Goal: Find specific page/section: Find specific page/section

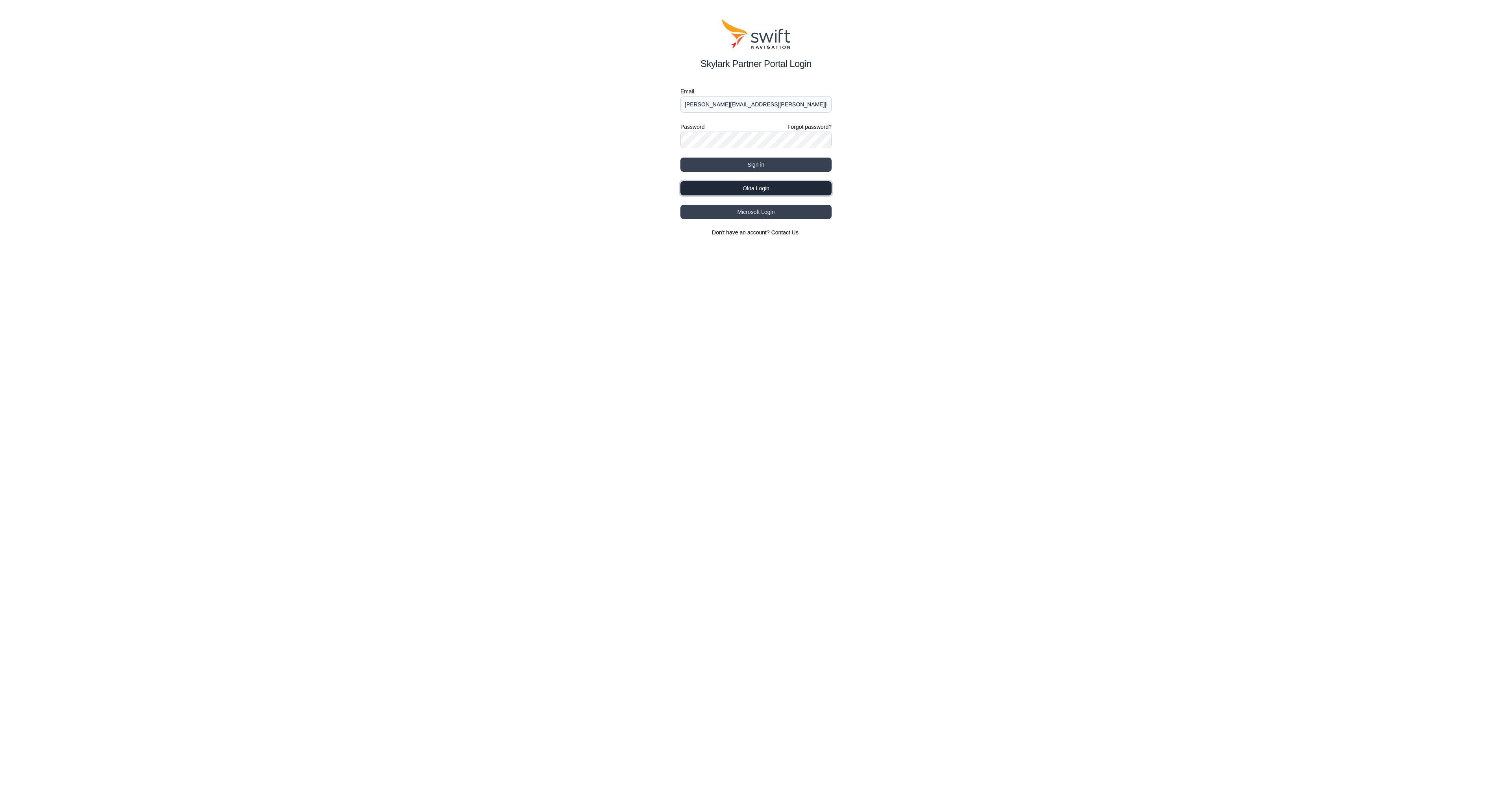
click at [740, 186] on button "Okta Login" at bounding box center [756, 188] width 151 height 14
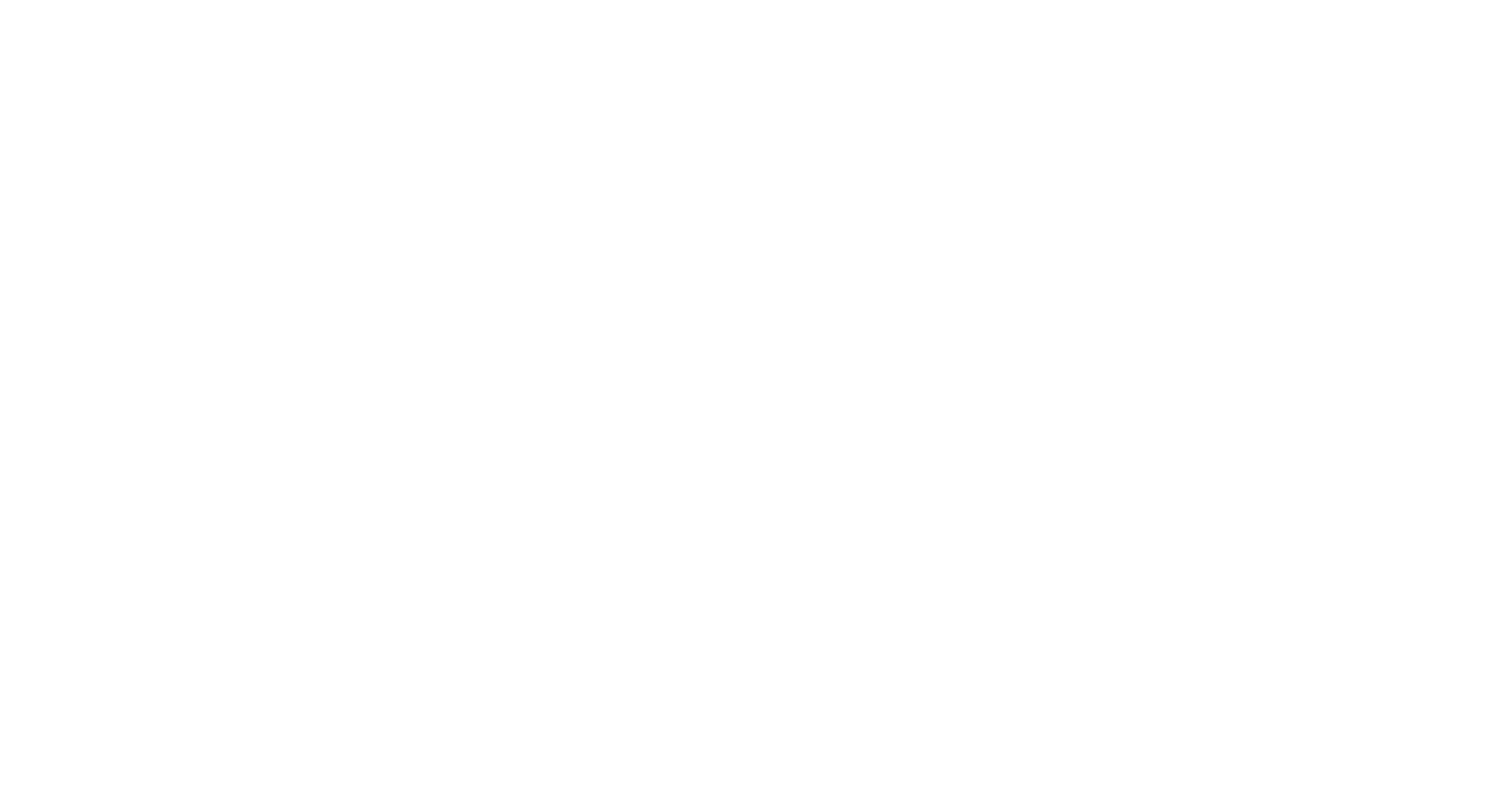
select select
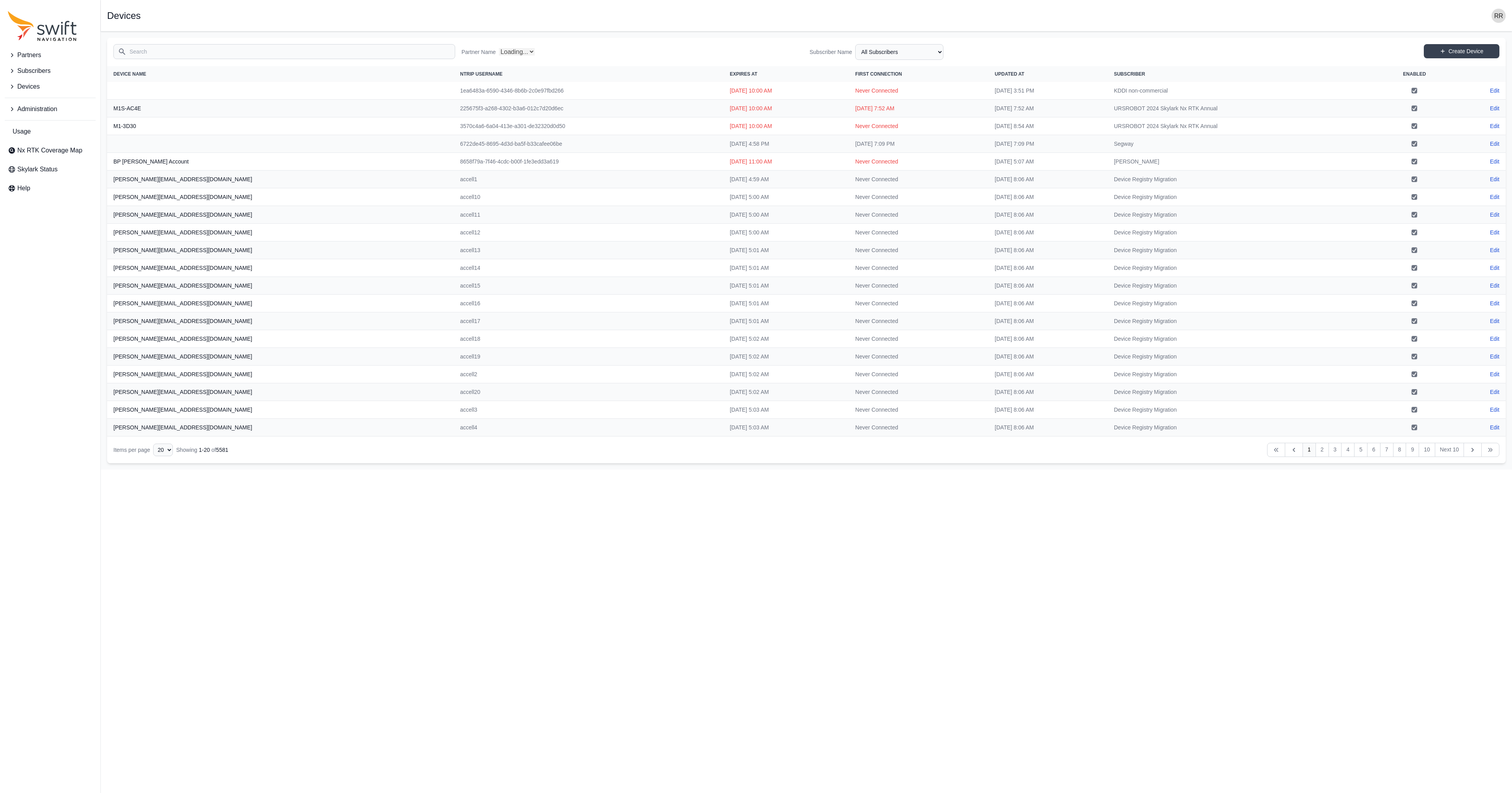
select select "Partner Name"
click at [221, 54] on input "Search" at bounding box center [284, 51] width 342 height 15
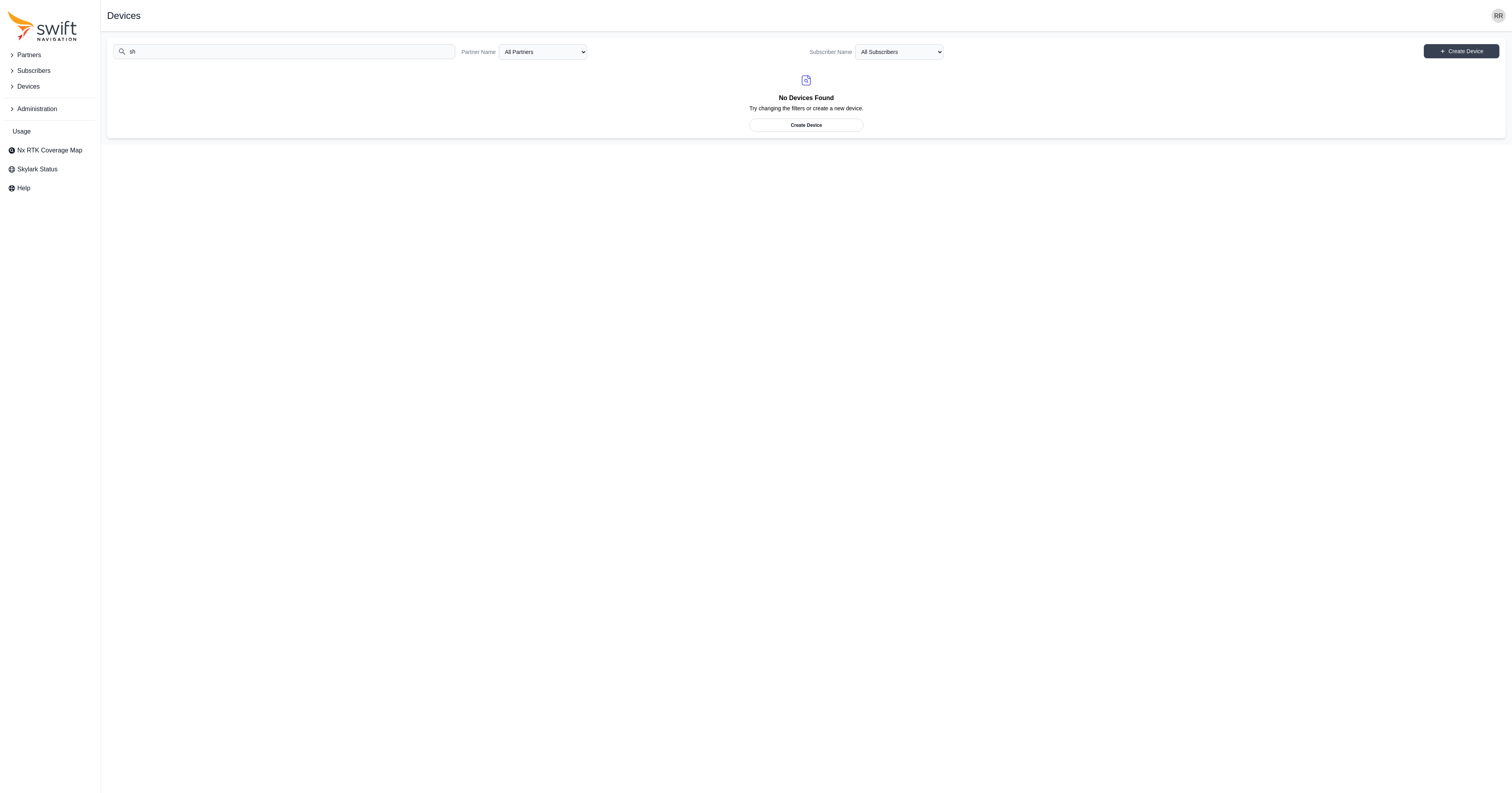
type input "s"
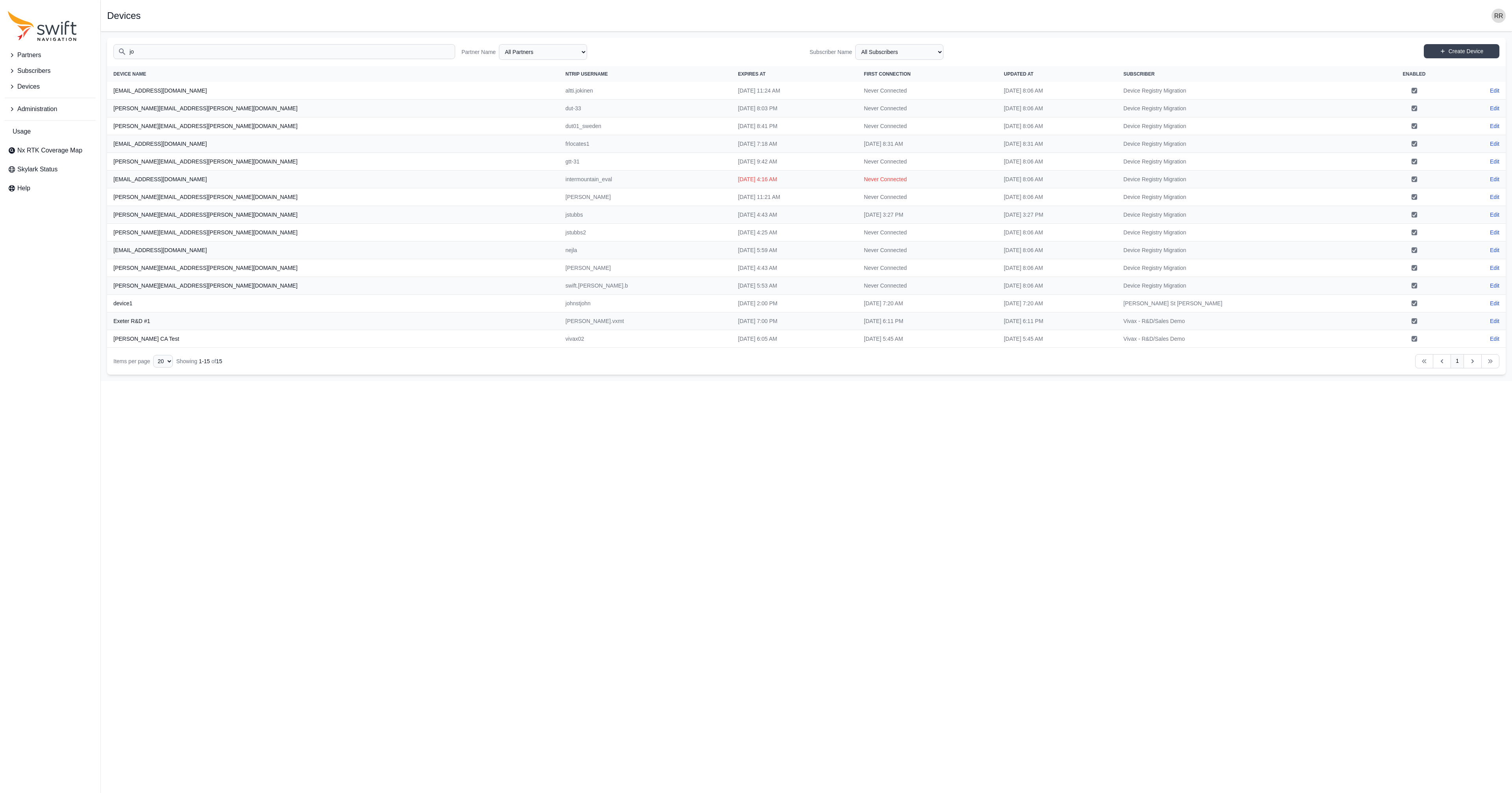
type input "j"
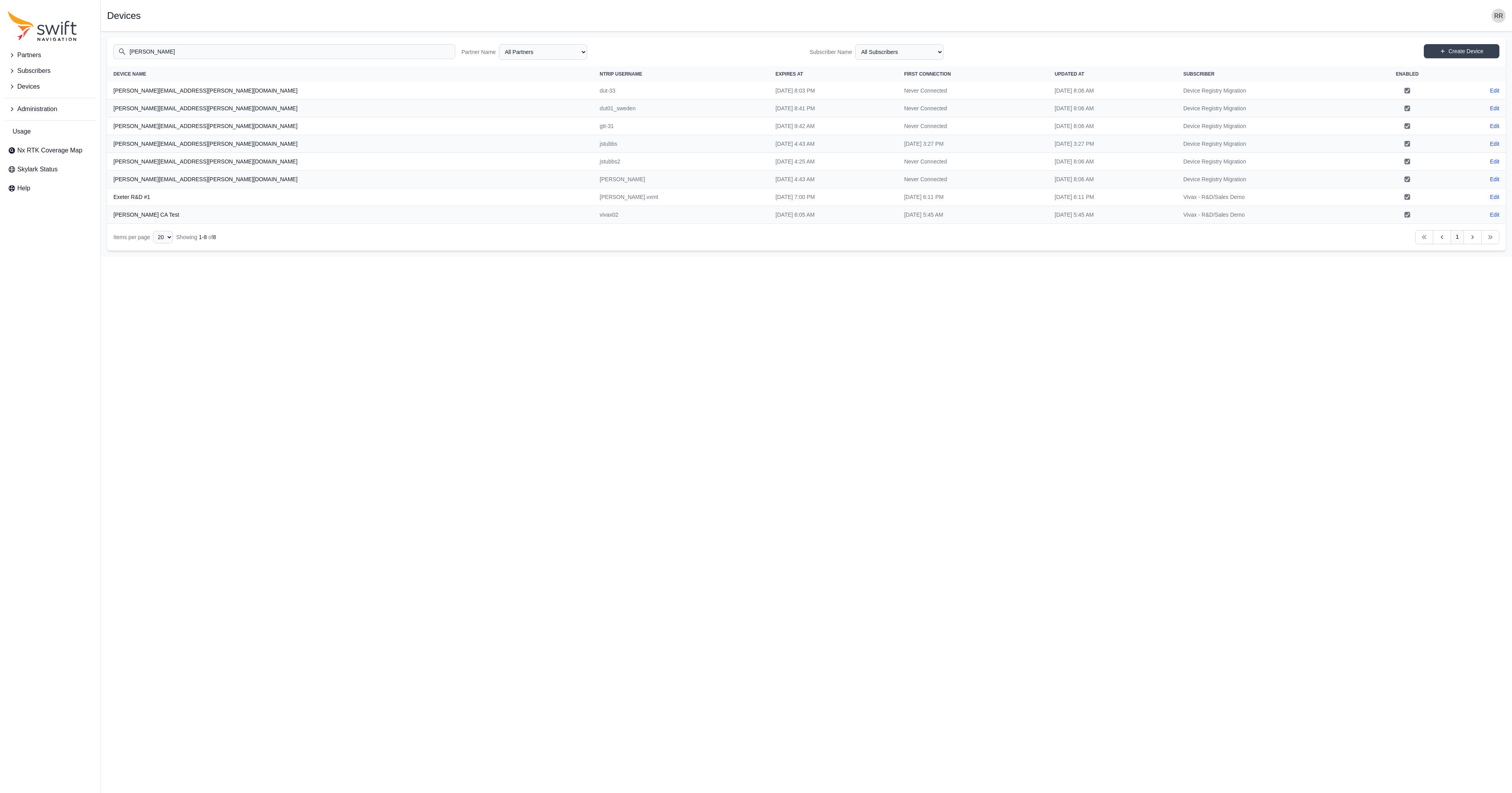
type input "jos"
click at [220, 54] on input "jos" at bounding box center [284, 51] width 342 height 15
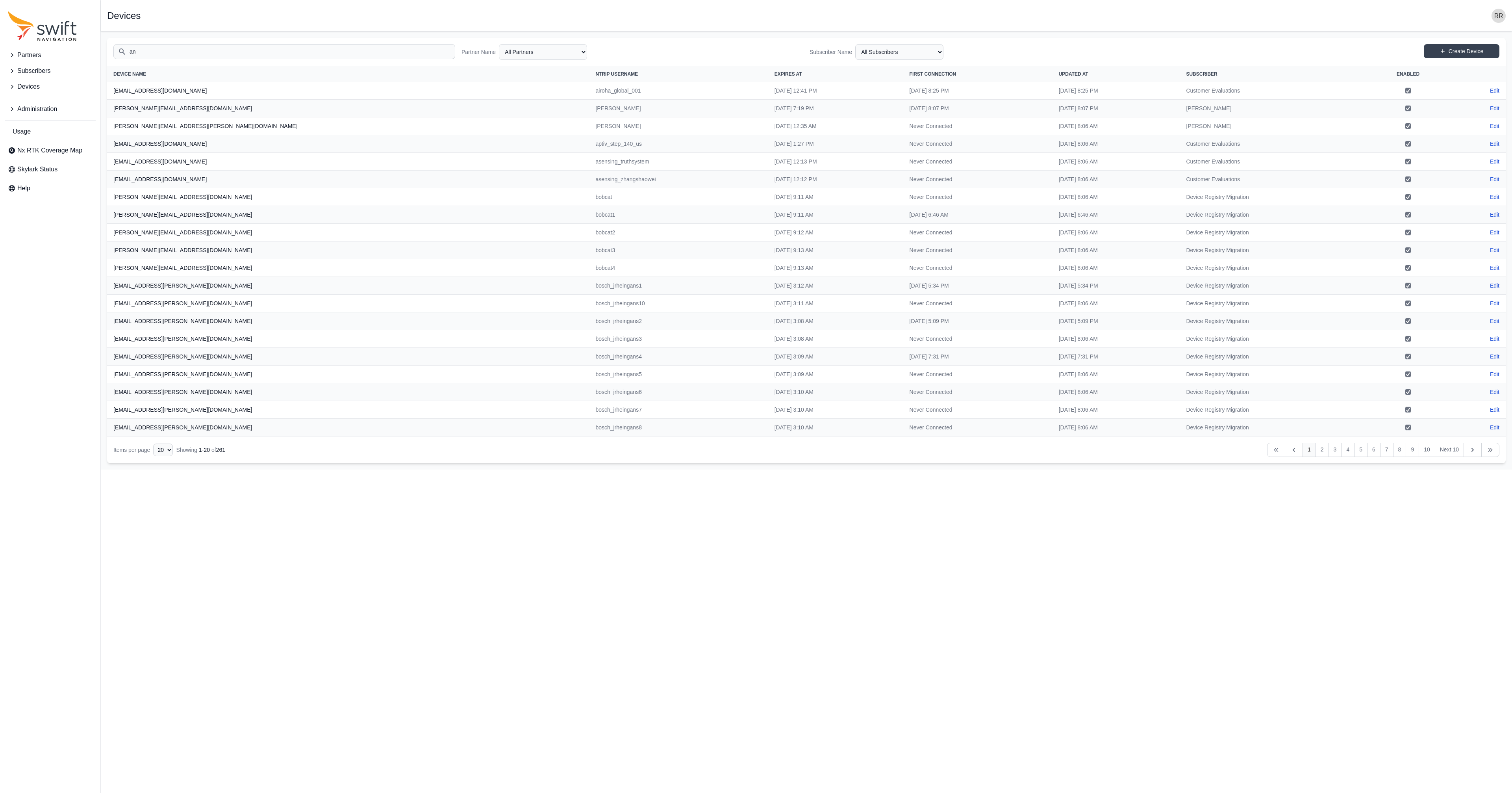
type input "an"
click at [13, 67] on icon "Sidenav" at bounding box center [11, 70] width 8 height 8
click at [34, 103] on span "View Subscribers" at bounding box center [38, 104] width 61 height 9
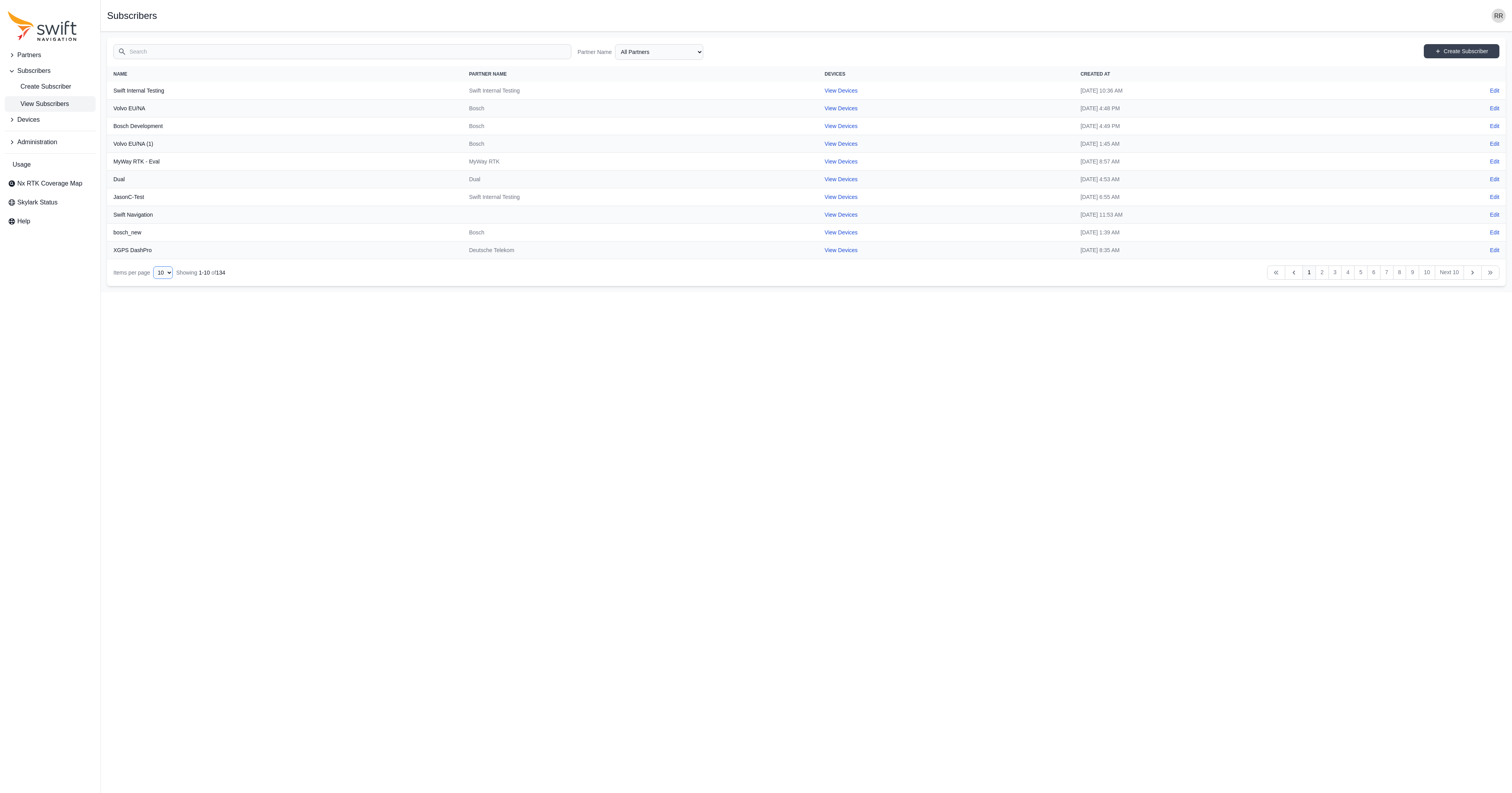
click at [153, 266] on select "10 15 20 25 50" at bounding box center [163, 272] width 19 height 12
select select "50"
click option "50" at bounding box center [0, 0] width 0 height 0
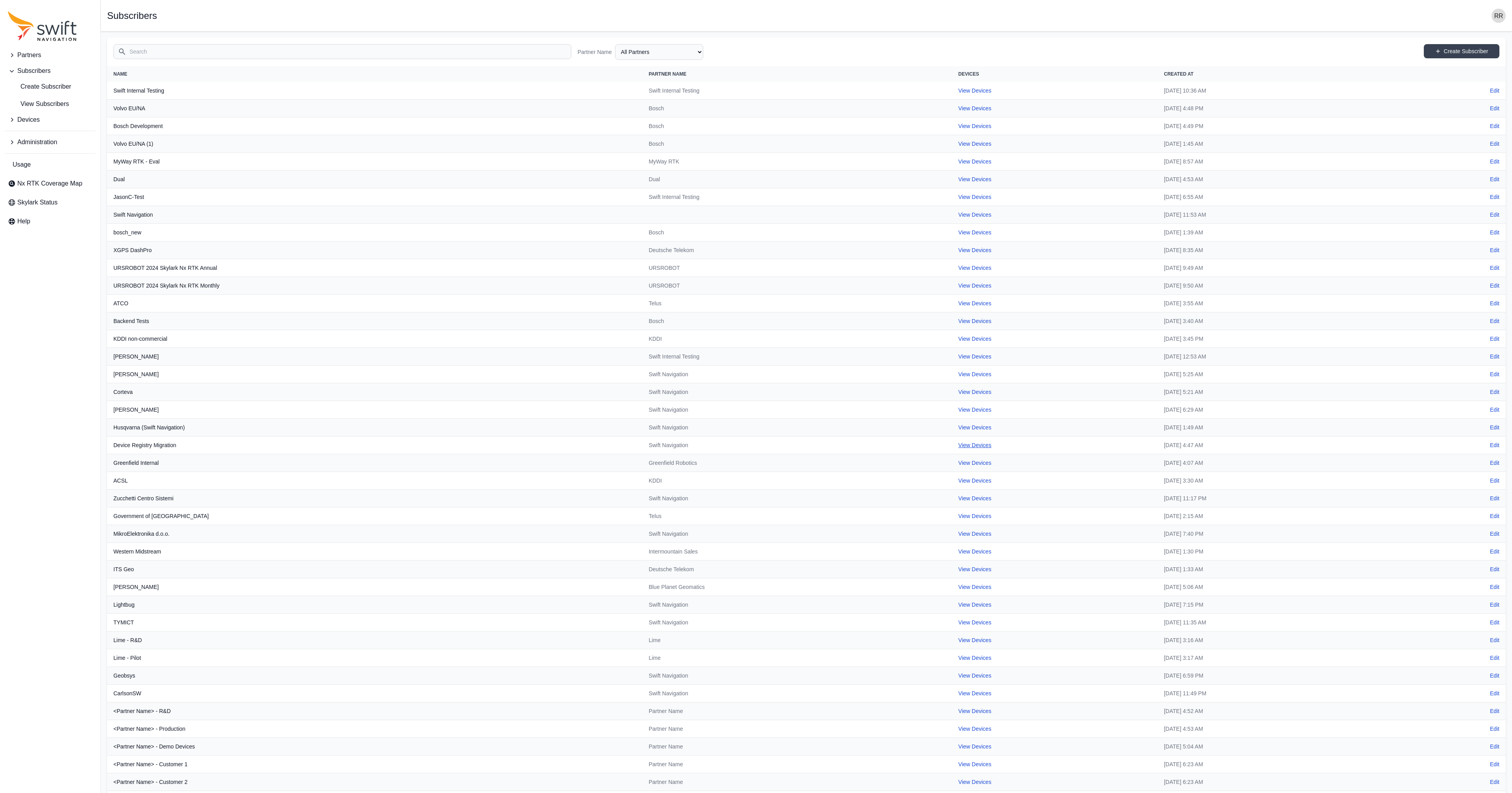
click at [958, 447] on link "View Devices" at bounding box center [975, 445] width 33 height 6
select select "7e8434a2-c6ea-49f0-86b6-41d2490d7345"
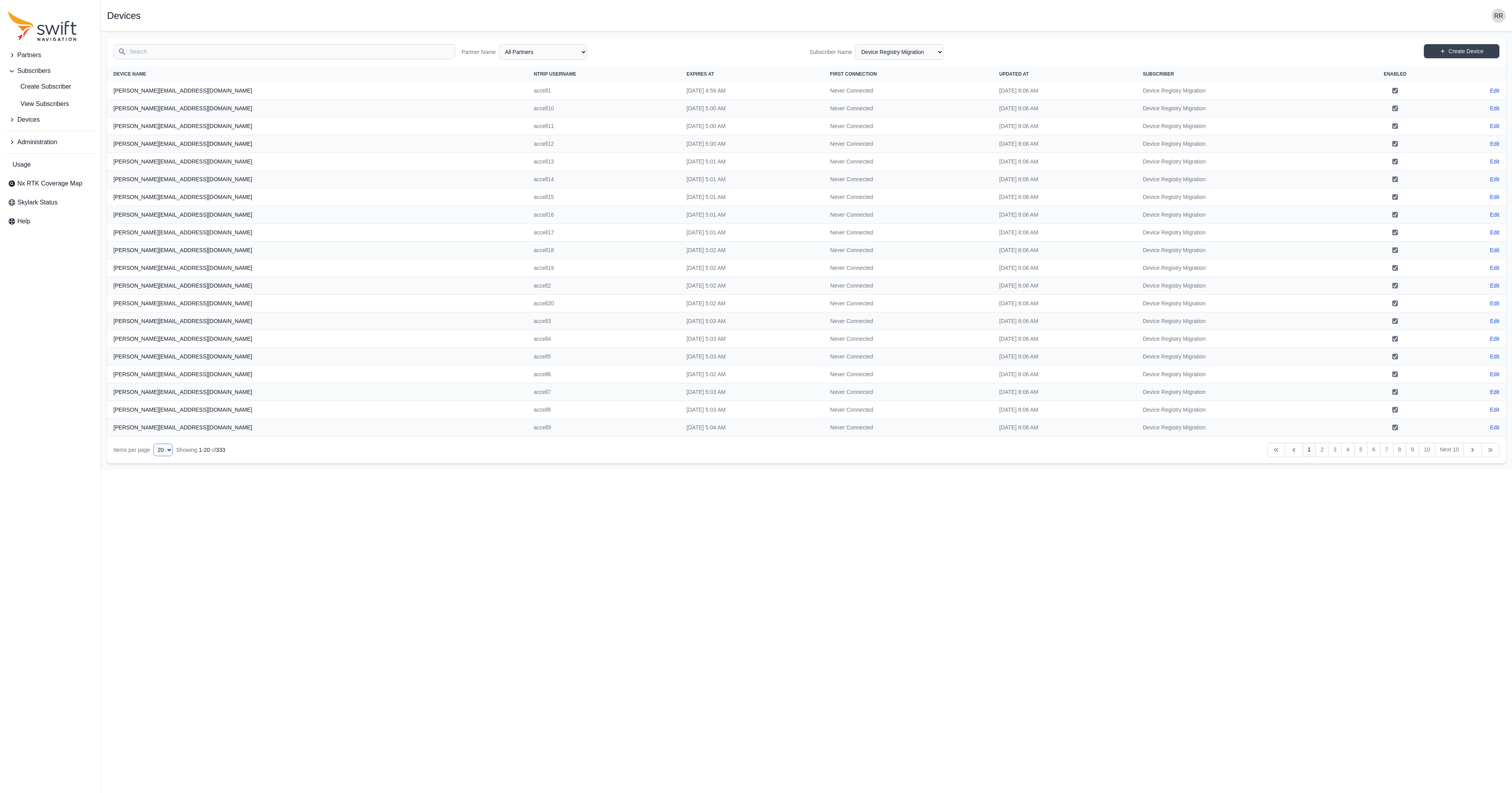
click at [153, 443] on select "10 15 20 25 50" at bounding box center [163, 449] width 19 height 12
select select "50"
click option "50" at bounding box center [0, 0] width 0 height 0
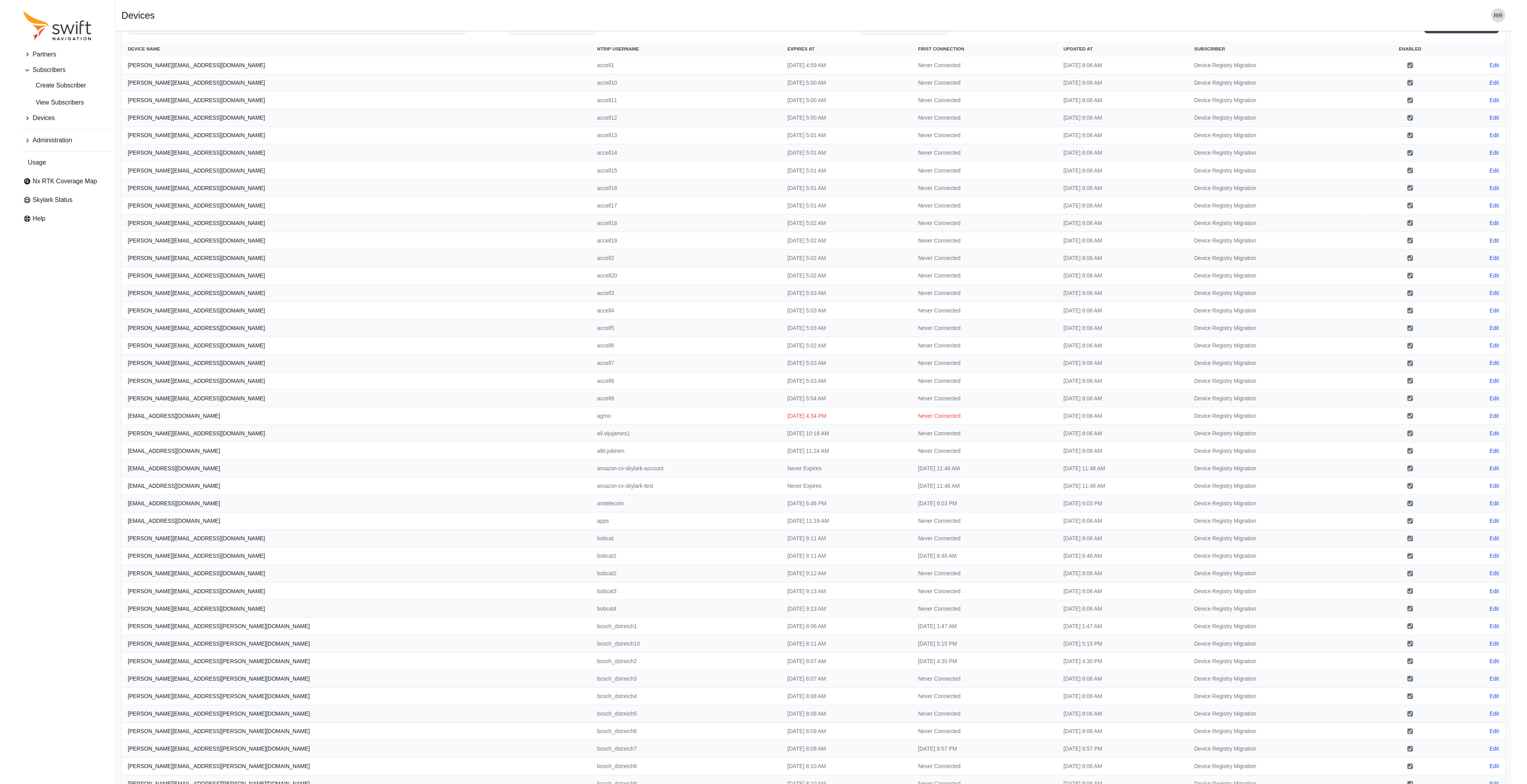
scroll to position [52, 0]
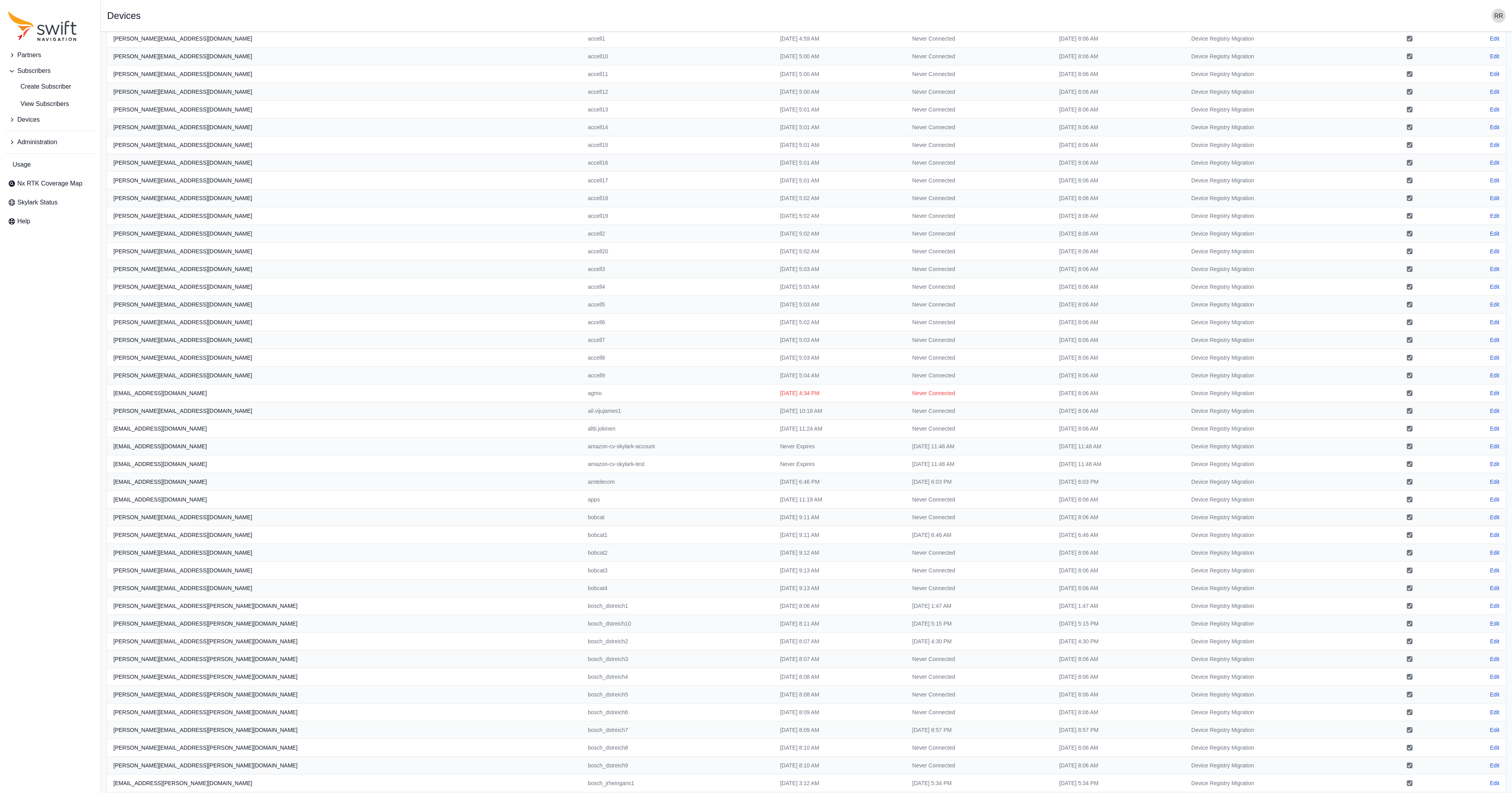
click at [32, 489] on div "Partners Subscribers Create Subscriber View Subscribers Devices Administration …" at bounding box center [50, 396] width 100 height 793
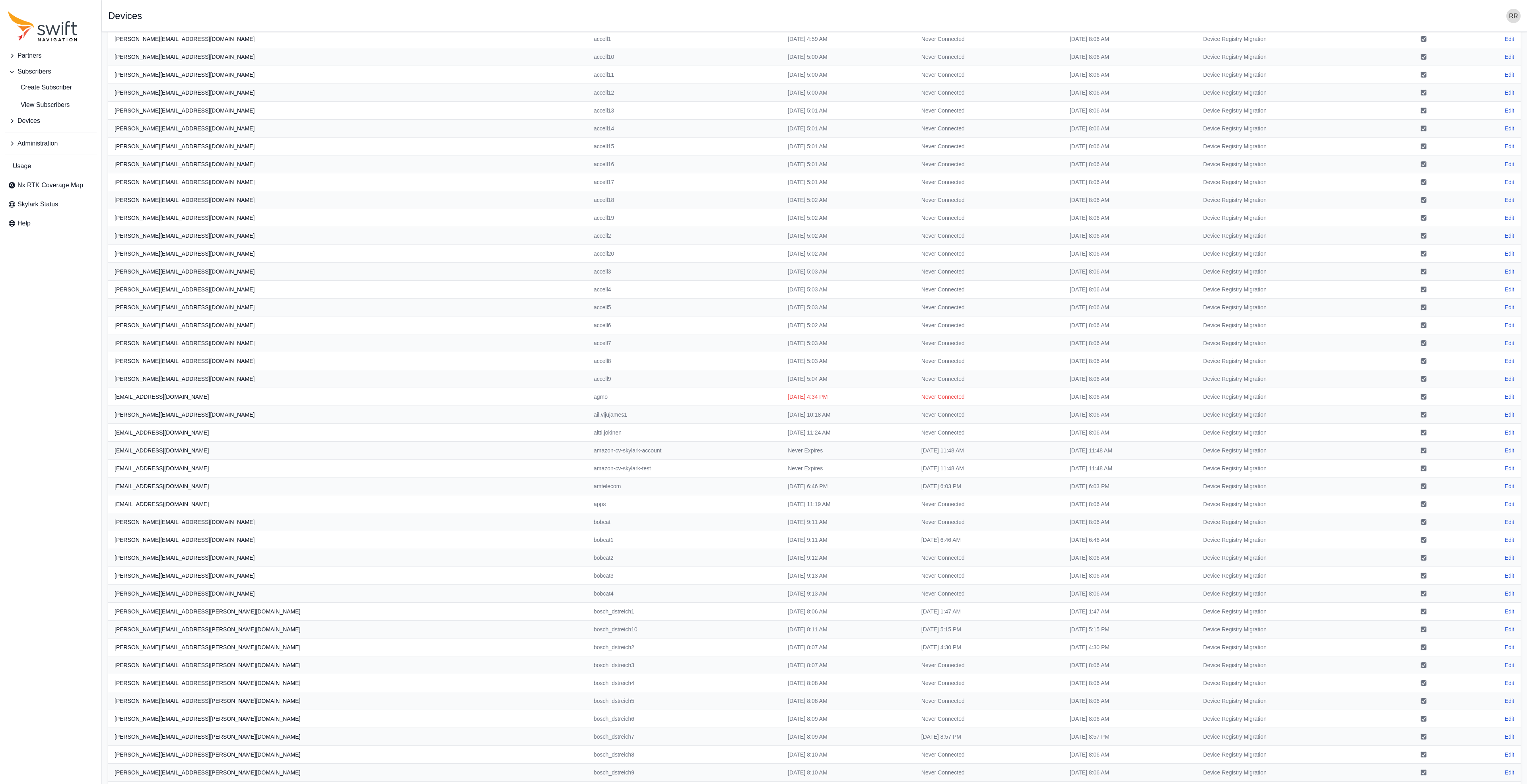
scroll to position [227, 0]
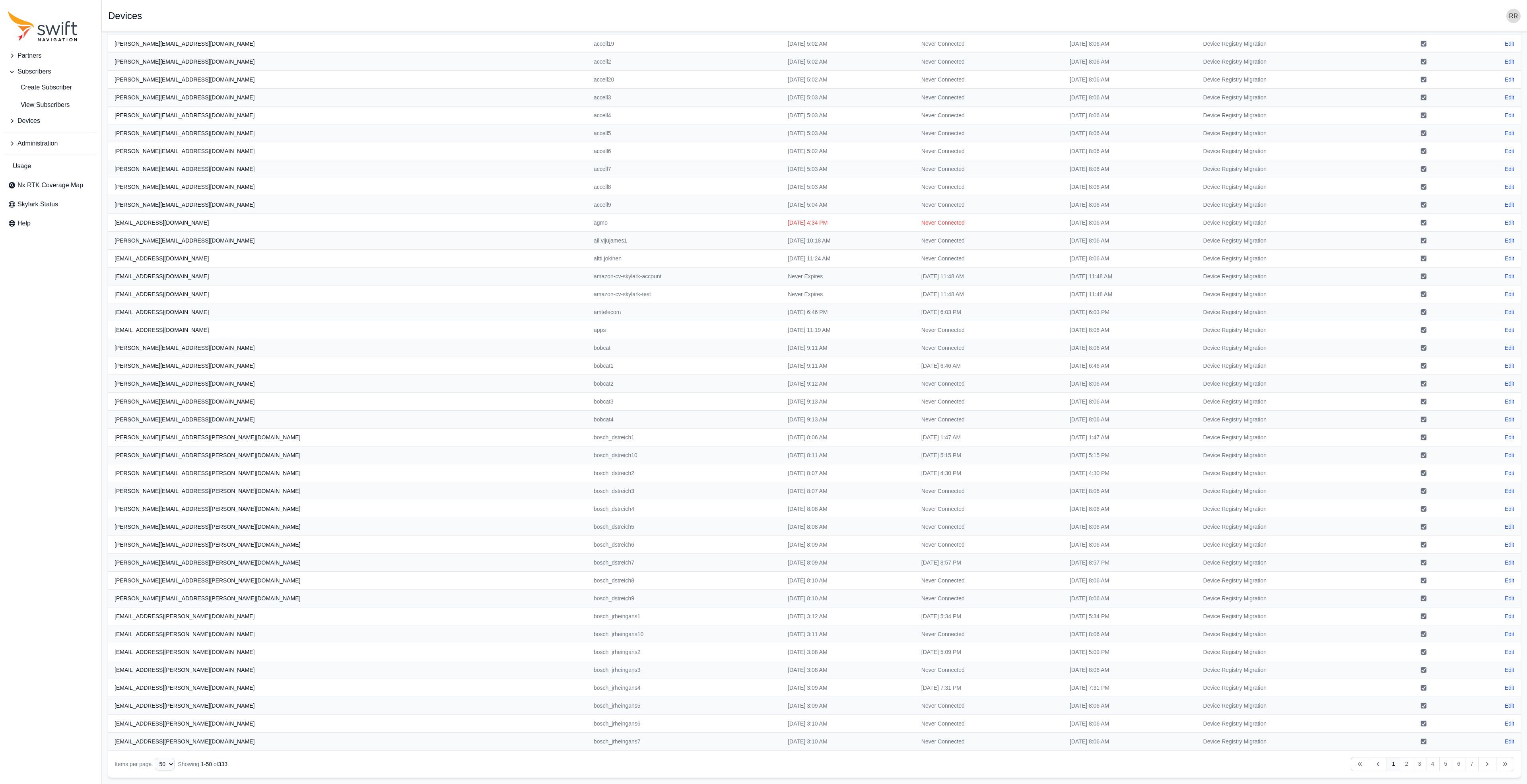
click at [17, 488] on div "Partners Subscribers Create Subscriber View Subscribers Devices Administration …" at bounding box center [51, 392] width 101 height 784
click at [1409, 767] on link "2" at bounding box center [1407, 764] width 14 height 14
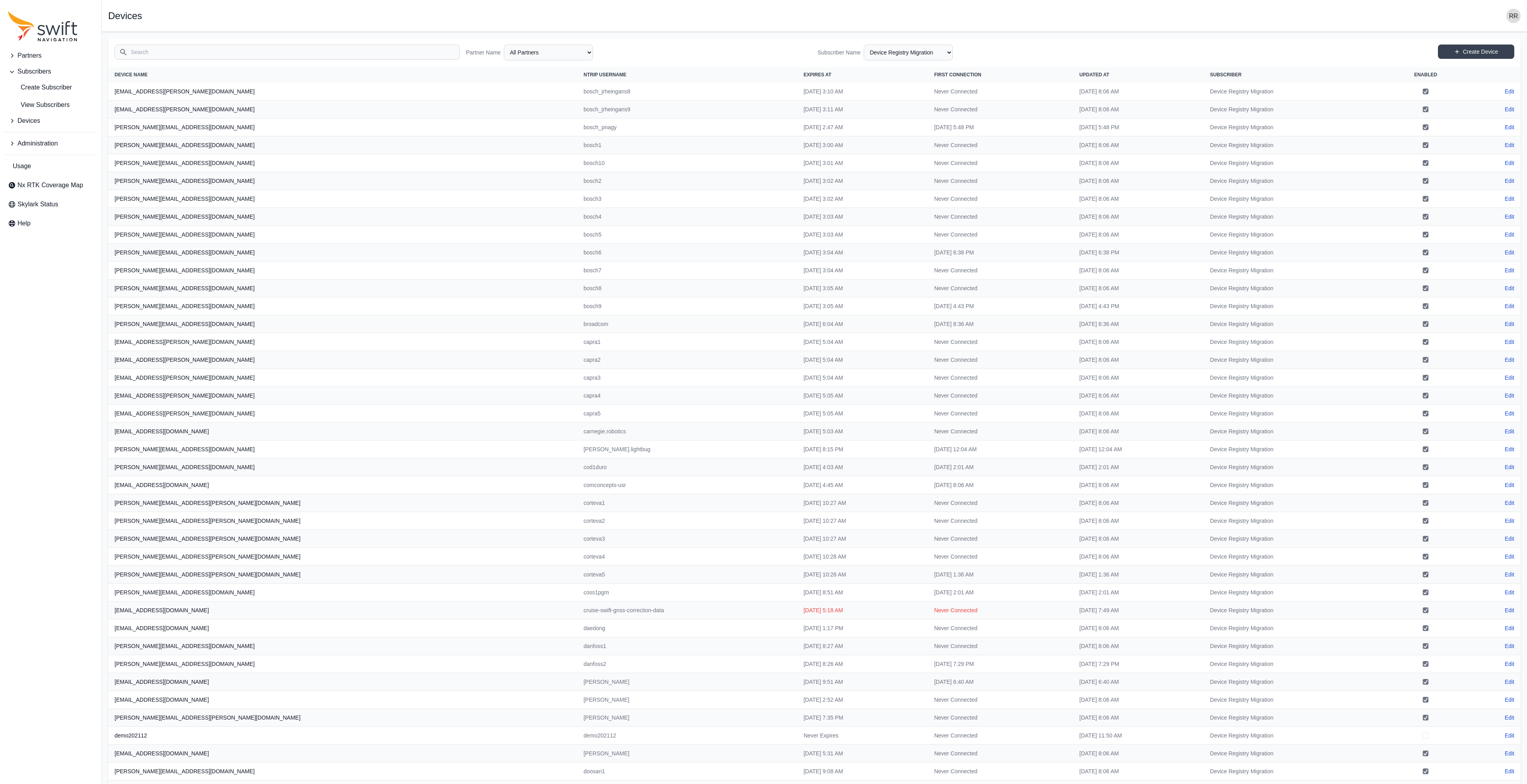
scroll to position [227, 0]
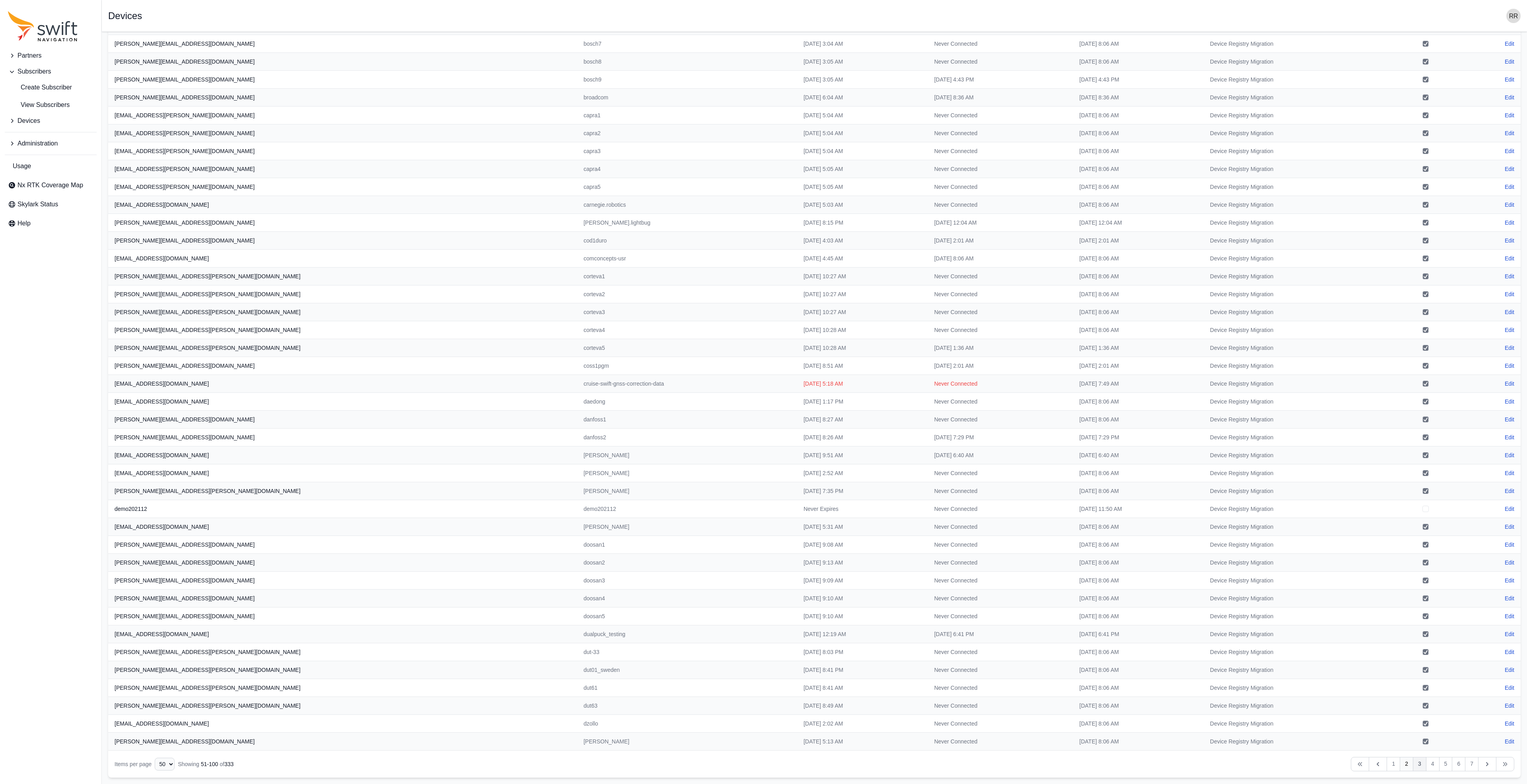
click at [1416, 763] on link "3" at bounding box center [1420, 764] width 14 height 14
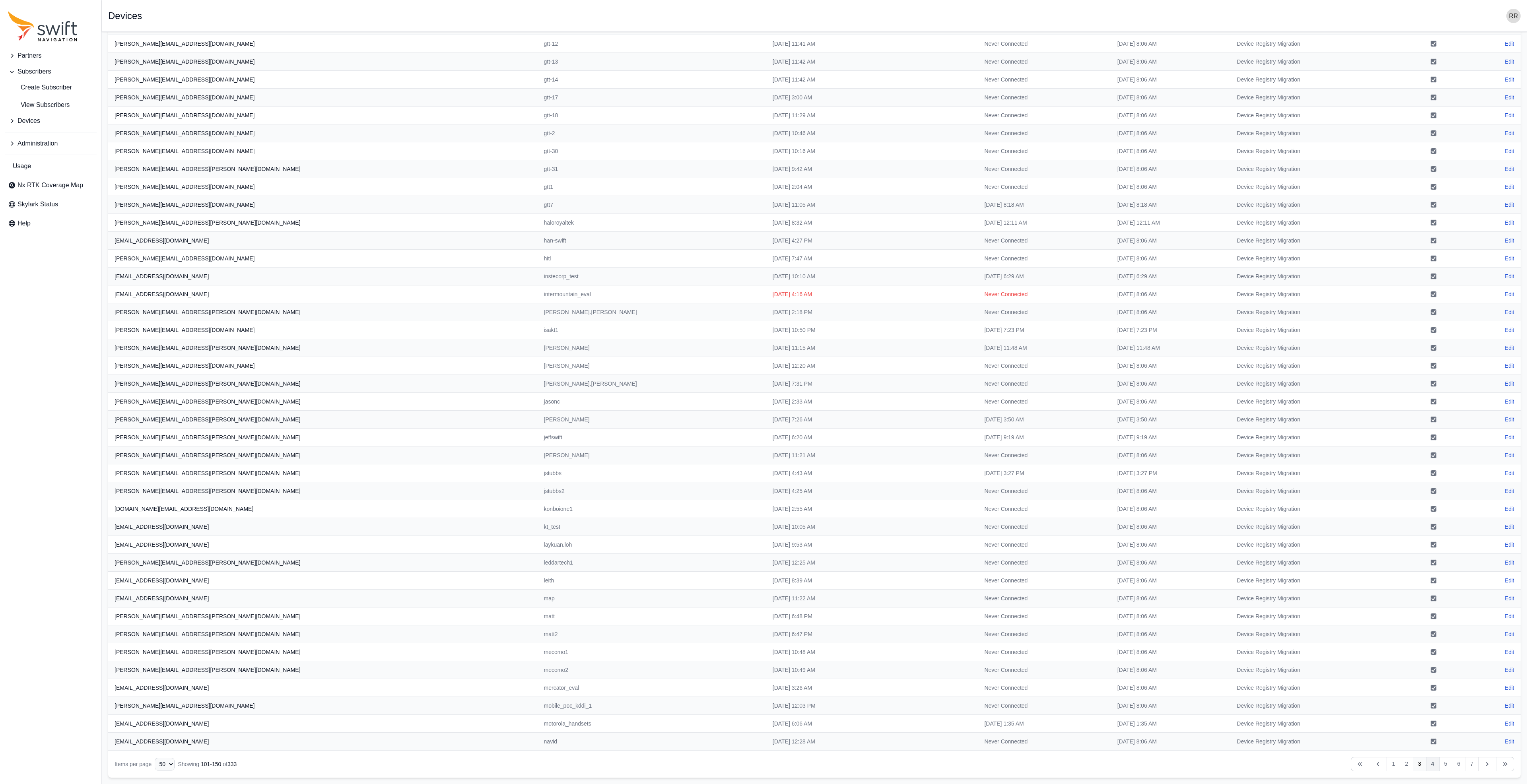
click at [1433, 765] on link "4" at bounding box center [1433, 764] width 14 height 14
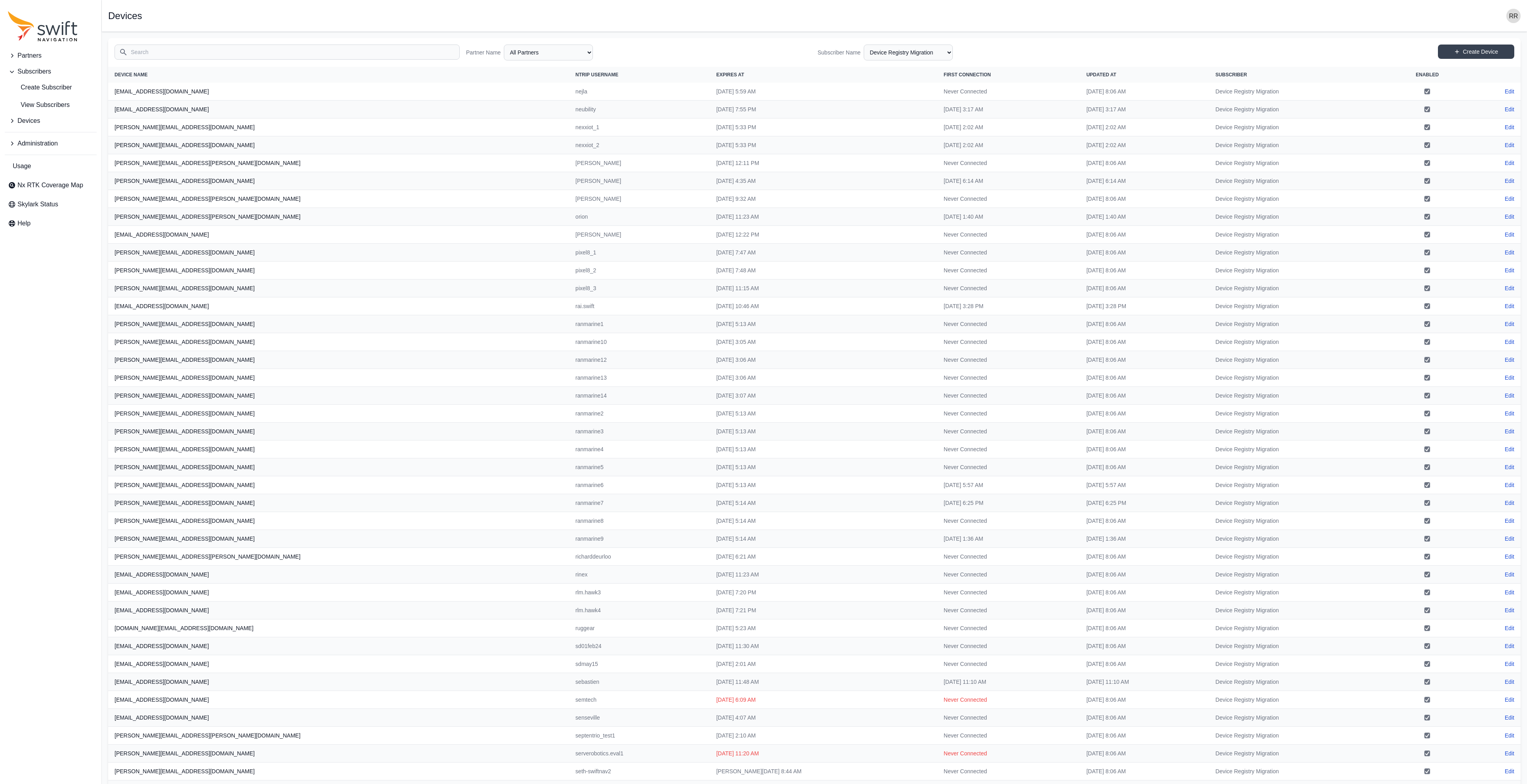
click at [167, 41] on div "Search Partner Name All Partners AlpsAlpine Asensing Bad Elf Bench Mark Equipme…" at bounding box center [814, 52] width 1413 height 29
click at [163, 53] on input "Search" at bounding box center [287, 52] width 345 height 15
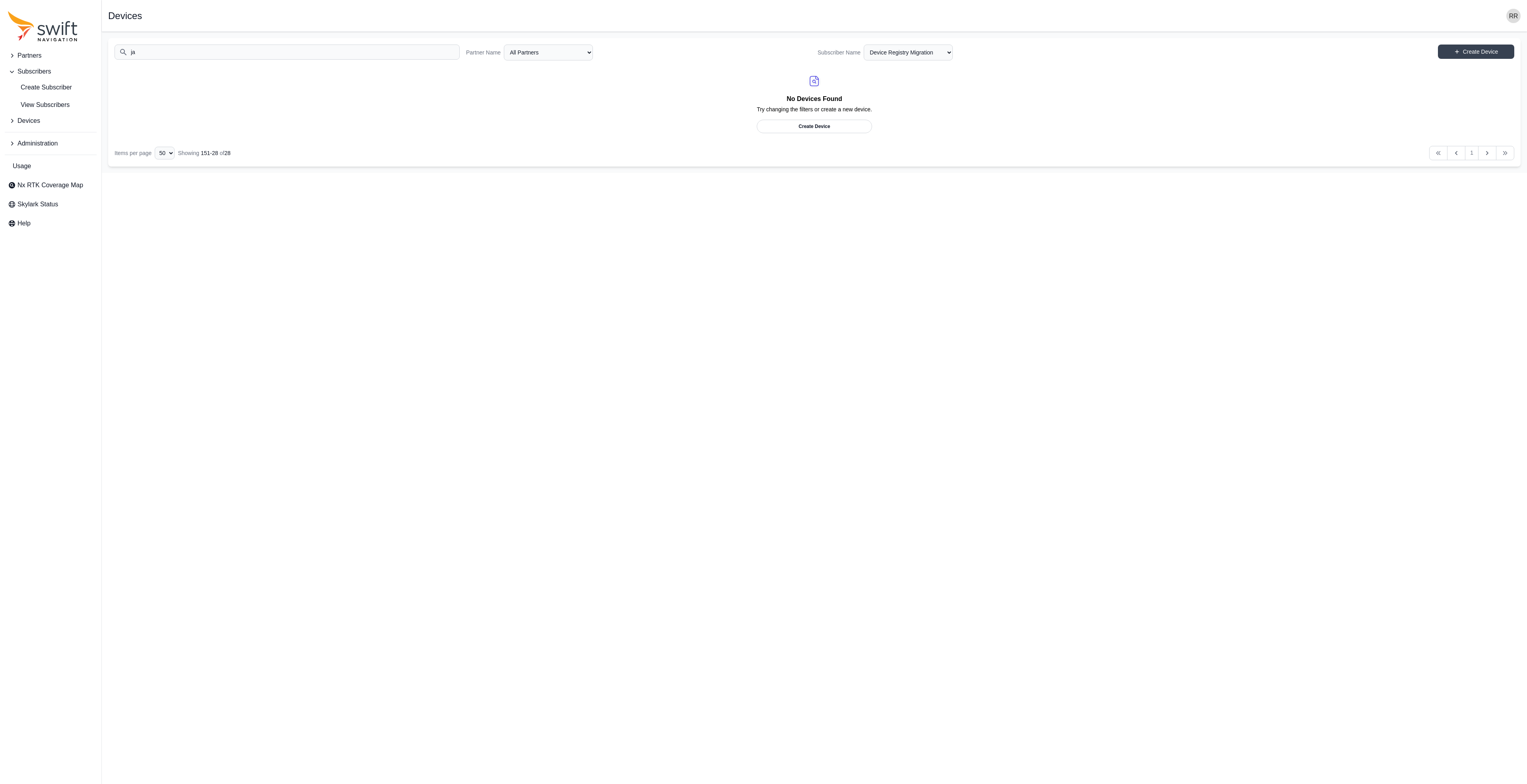
type input "ja"
click at [40, 123] on span "Devices" at bounding box center [29, 121] width 23 height 10
click at [39, 123] on span "Devices" at bounding box center [29, 121] width 23 height 10
drag, startPoint x: 35, startPoint y: 168, endPoint x: 49, endPoint y: 149, distance: 23.6
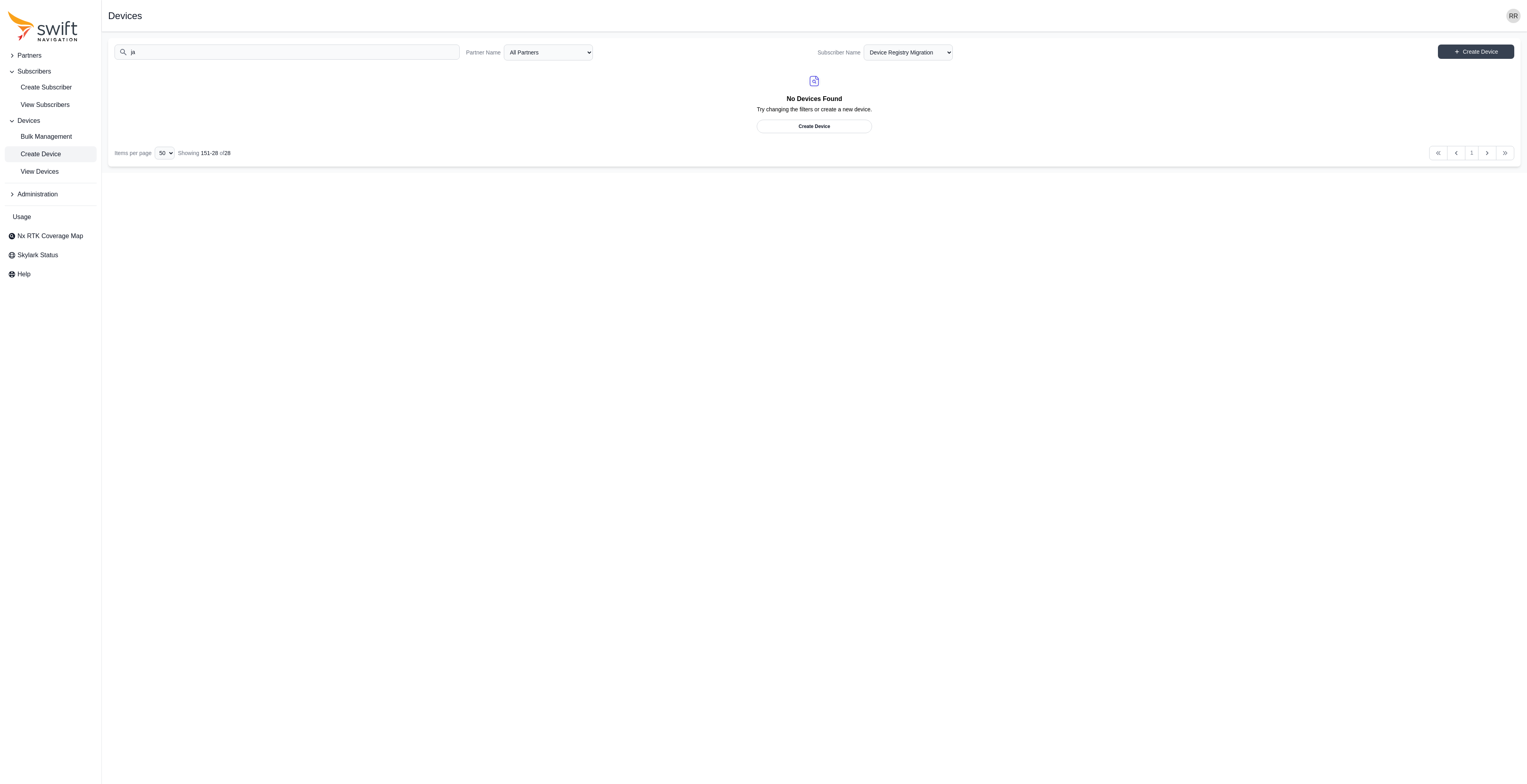
click at [35, 169] on span "View Devices" at bounding box center [33, 172] width 51 height 10
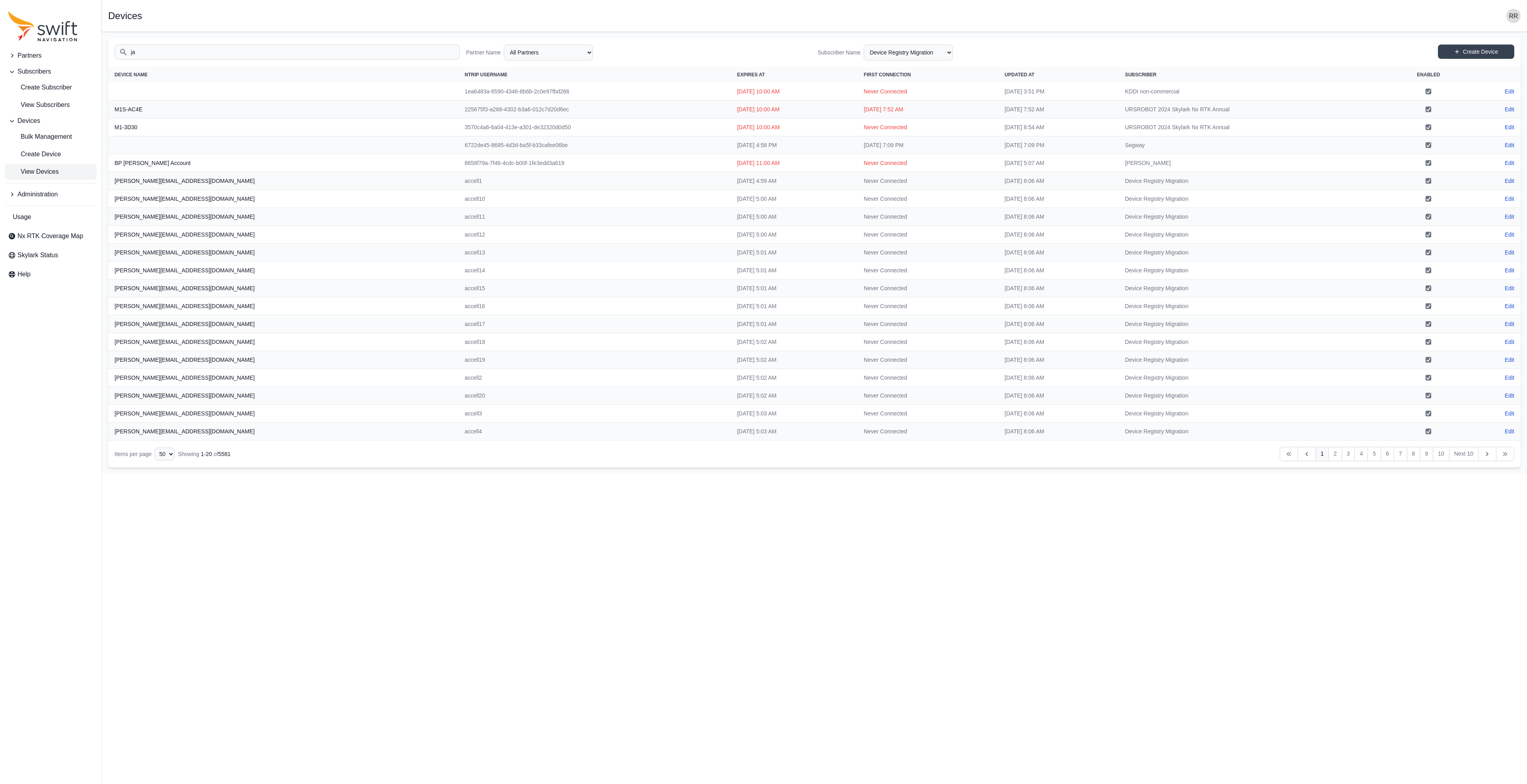
select select "Subscriber"
click at [167, 55] on input "ja" at bounding box center [287, 52] width 345 height 15
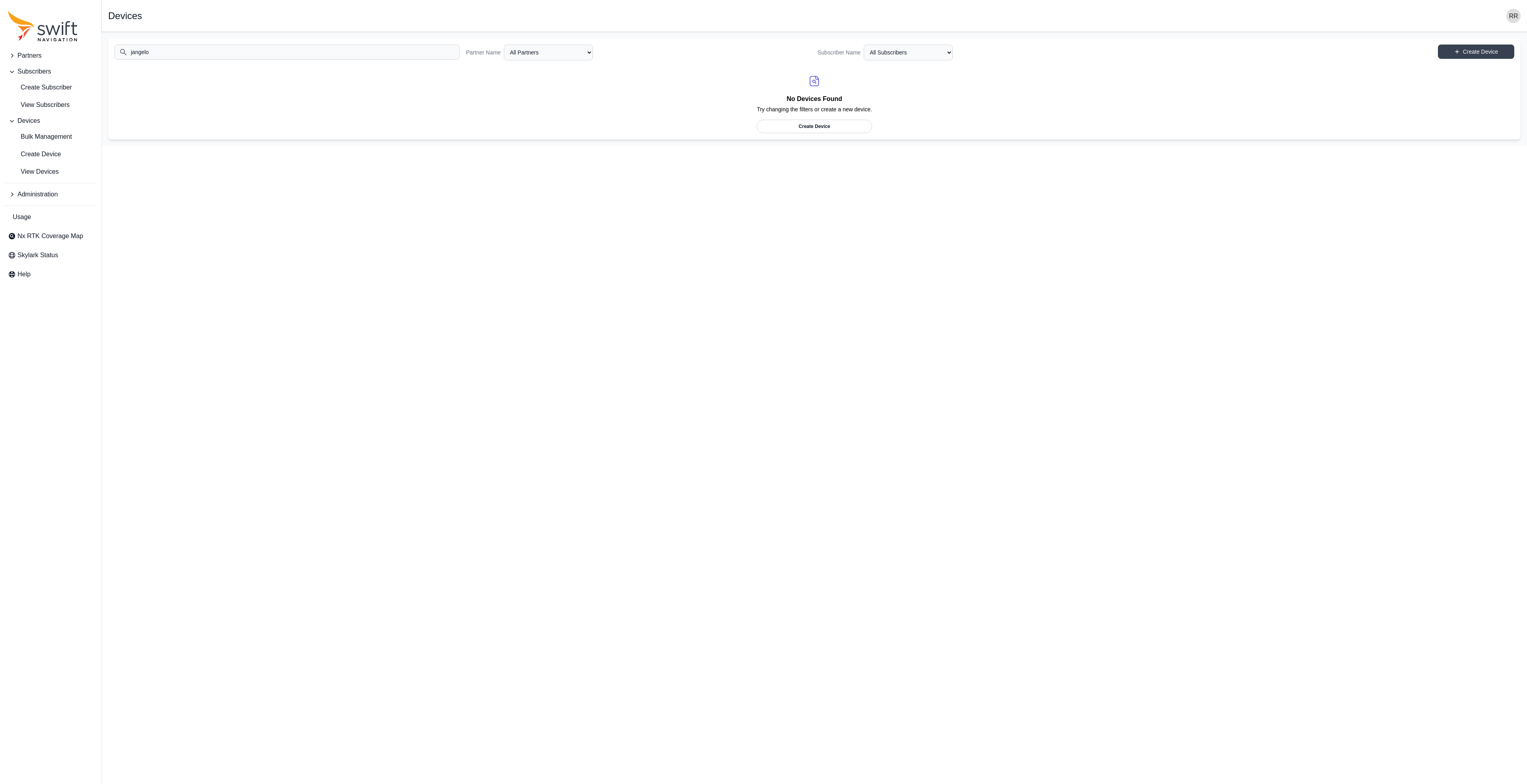
type input "jangelo"
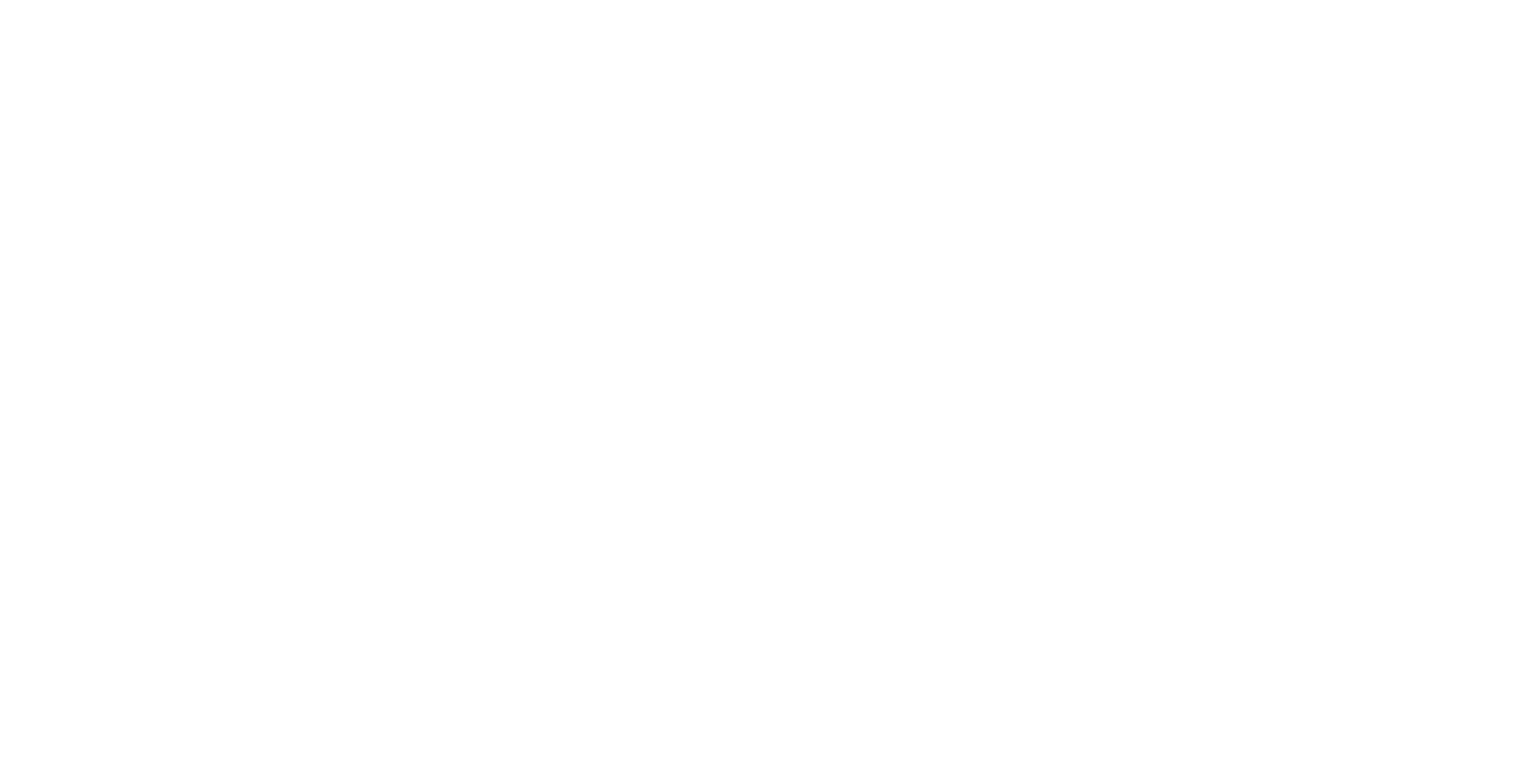
select select
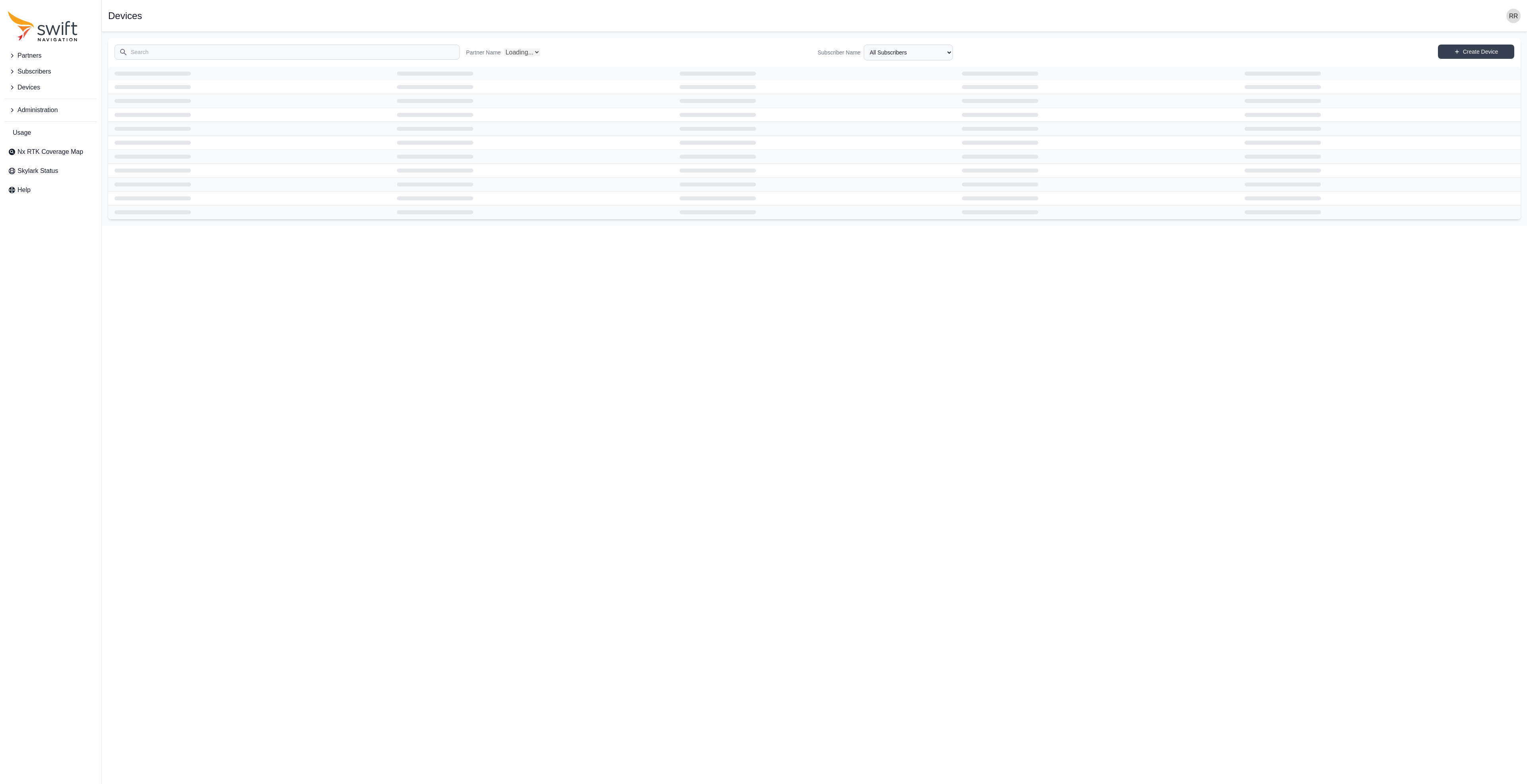
click at [187, 52] on input "Search" at bounding box center [287, 52] width 345 height 15
type input "jangelo"
select select "Partner Name"
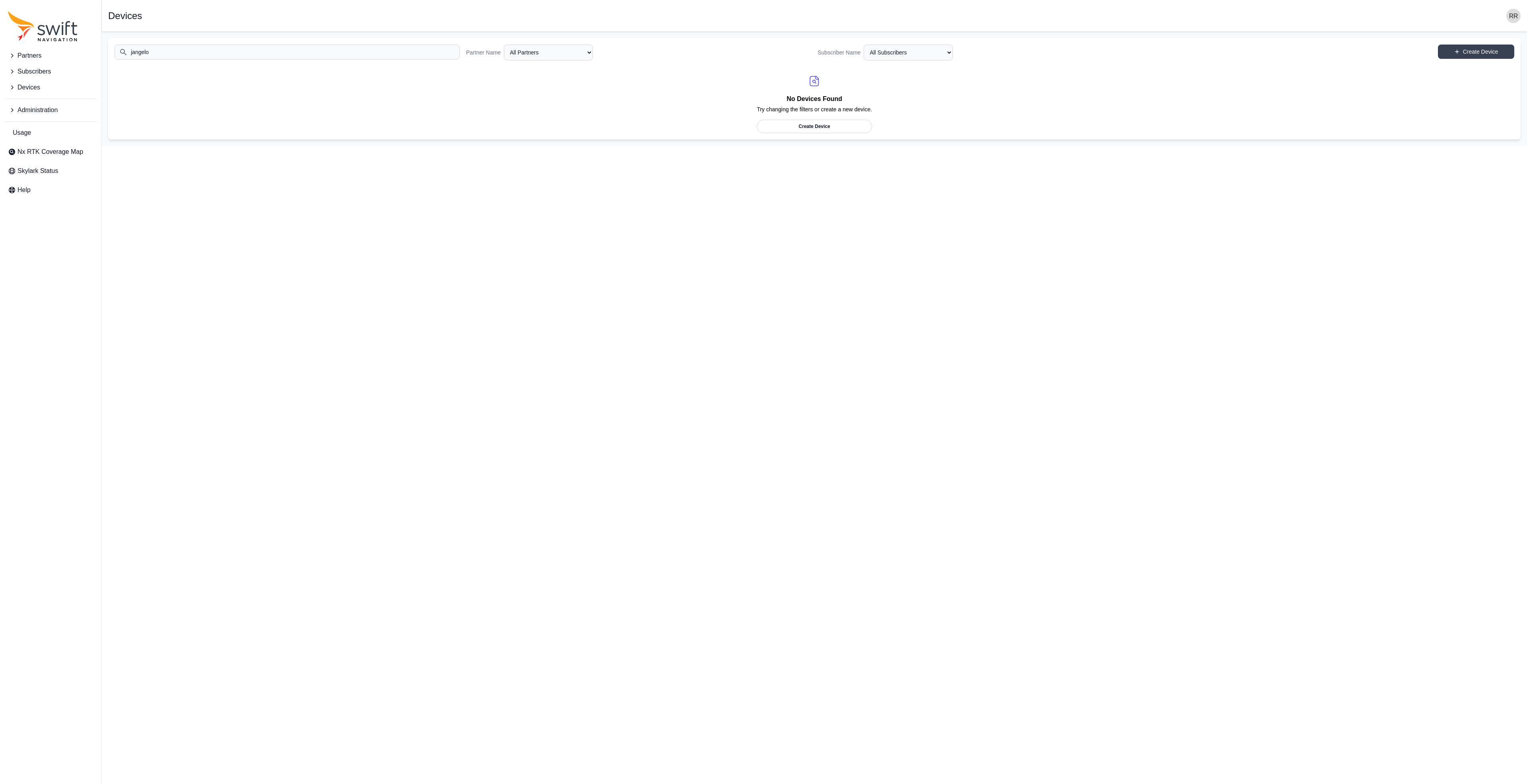
type input "jangelo"
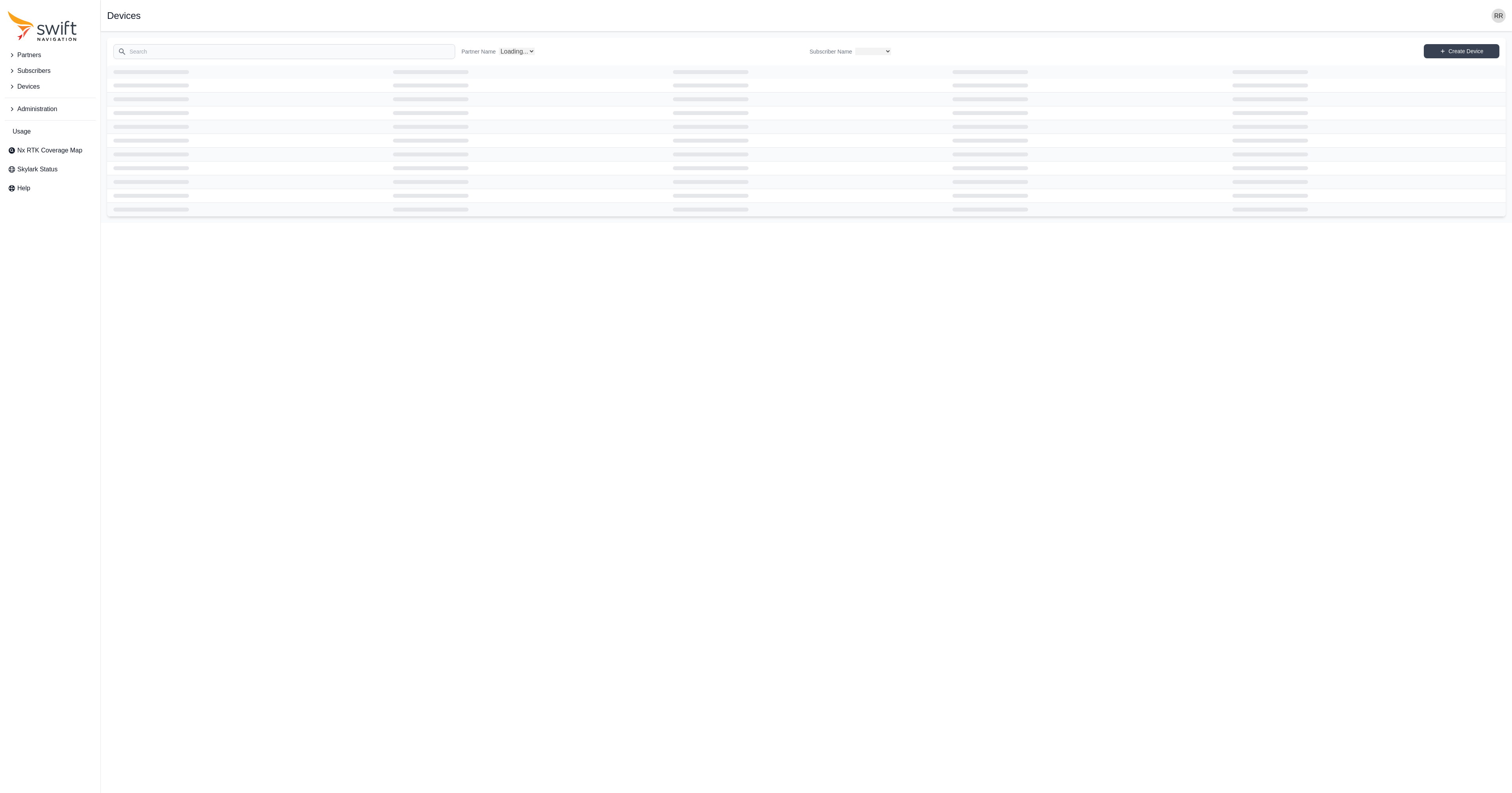
select select
click at [162, 47] on input "Search" at bounding box center [284, 51] width 342 height 15
select select "Partner Name"
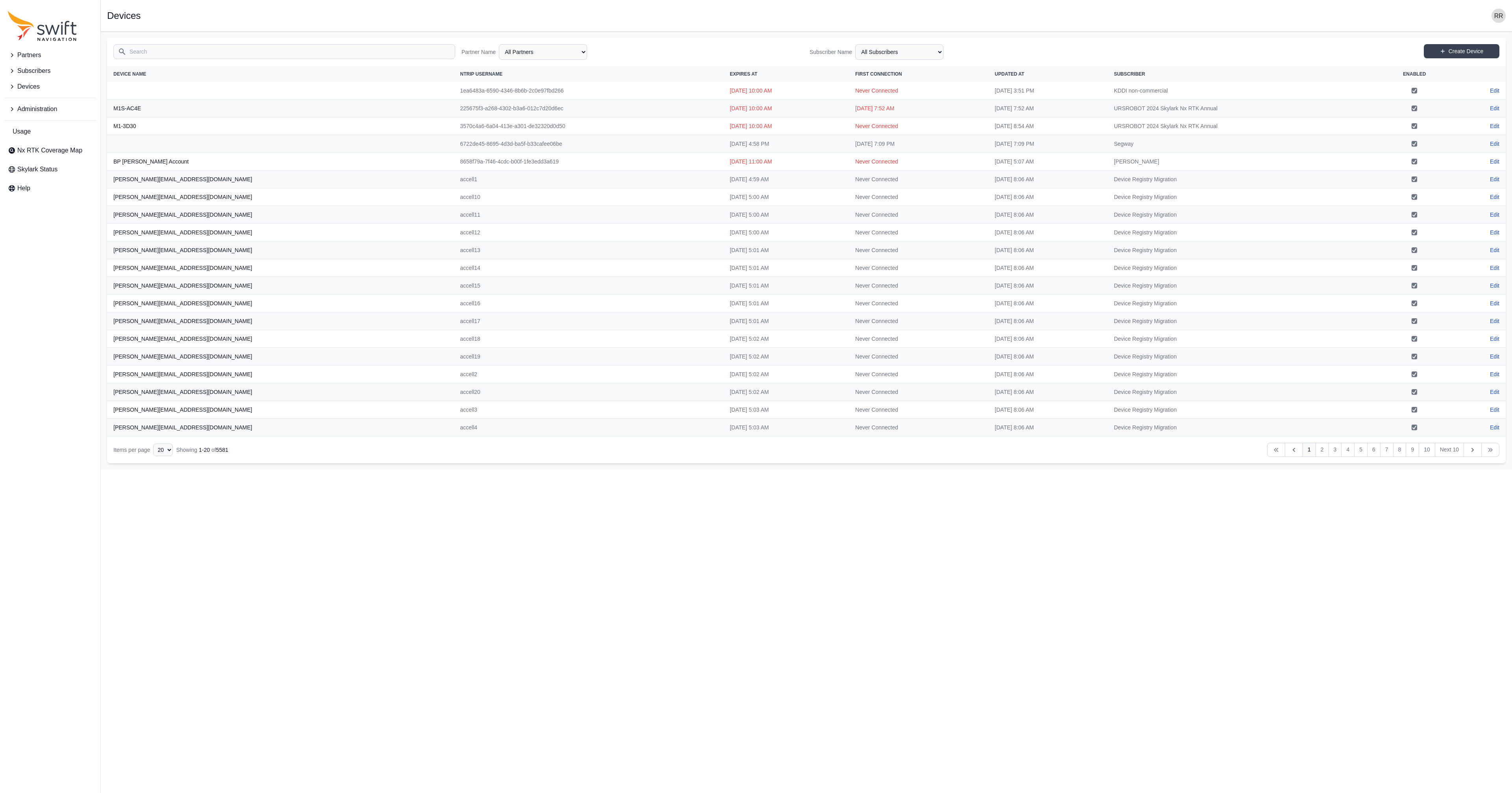
click at [28, 56] on span "Partners" at bounding box center [29, 55] width 24 height 9
click at [40, 90] on span "View Partners" at bounding box center [33, 88] width 51 height 9
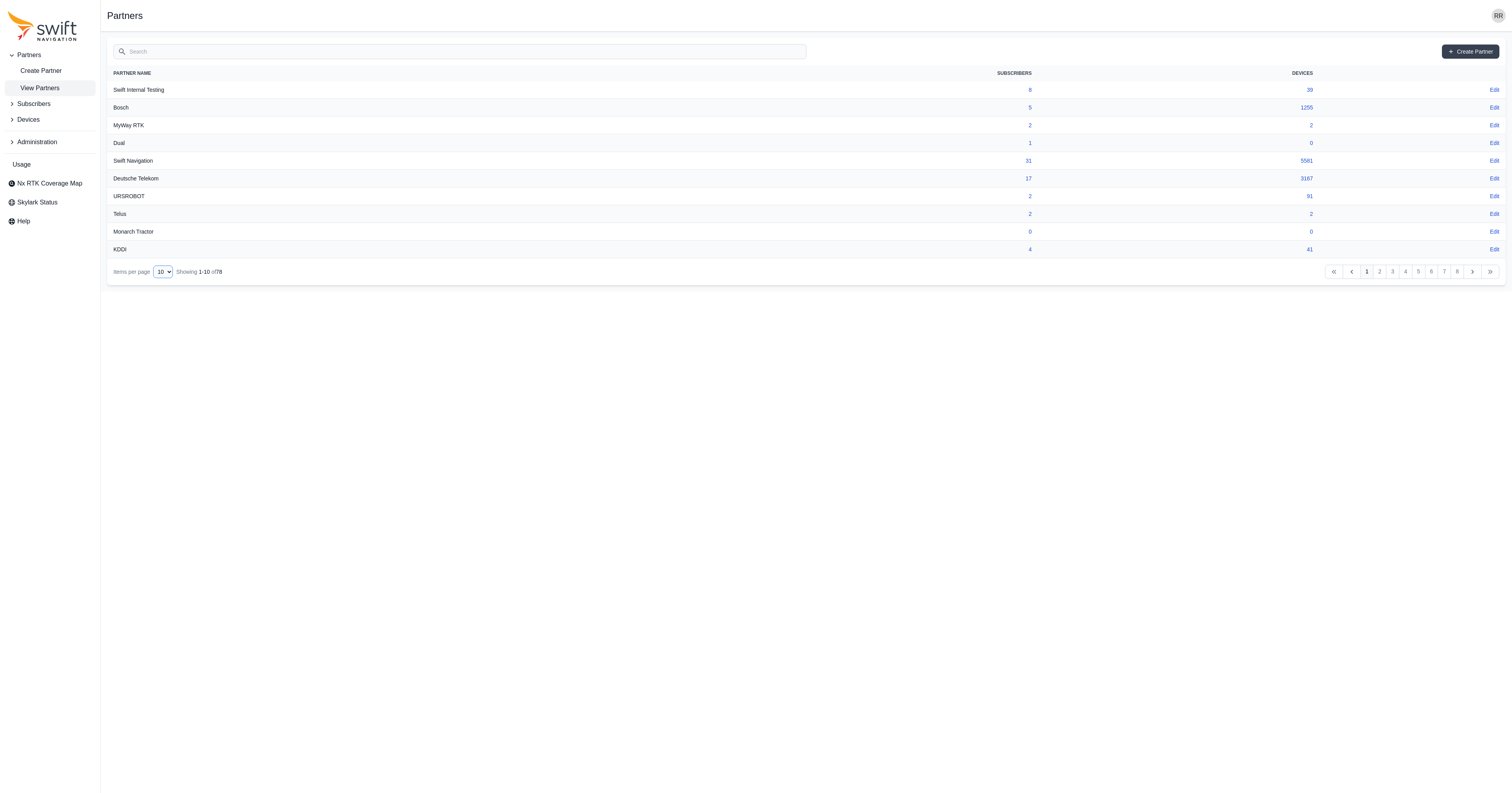
click at [153, 266] on select "10 15 20 25 50" at bounding box center [163, 272] width 19 height 12
click at [164, 272] on select "10 15 20 25 50" at bounding box center [163, 272] width 19 height 12
click at [153, 266] on select "10 15 20 25 50" at bounding box center [163, 272] width 19 height 12
select select "25"
click option "25" at bounding box center [0, 0] width 0 height 0
